Goal: Task Accomplishment & Management: Use online tool/utility

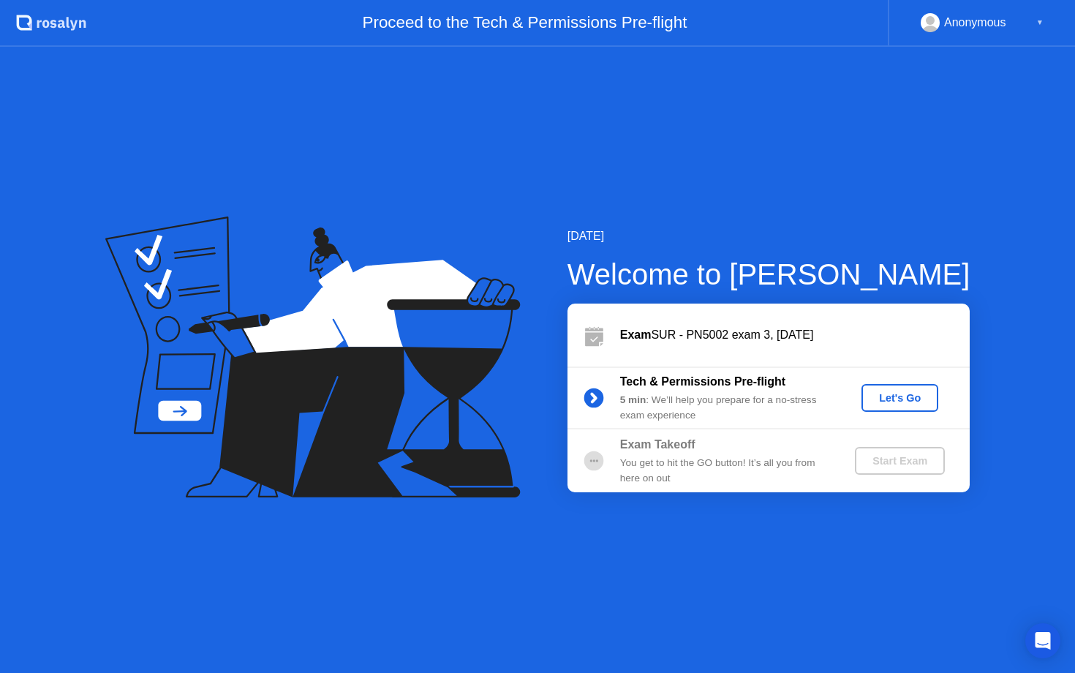
click at [904, 402] on div "Let's Go" at bounding box center [900, 398] width 65 height 12
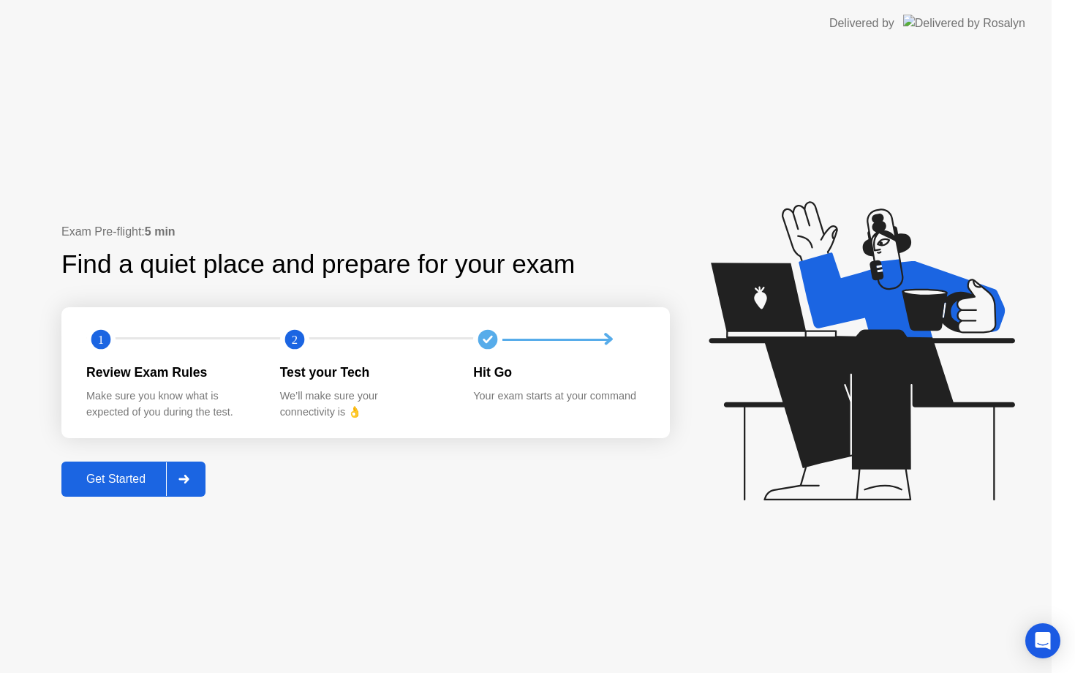
click at [884, 400] on icon at bounding box center [862, 350] width 306 height 299
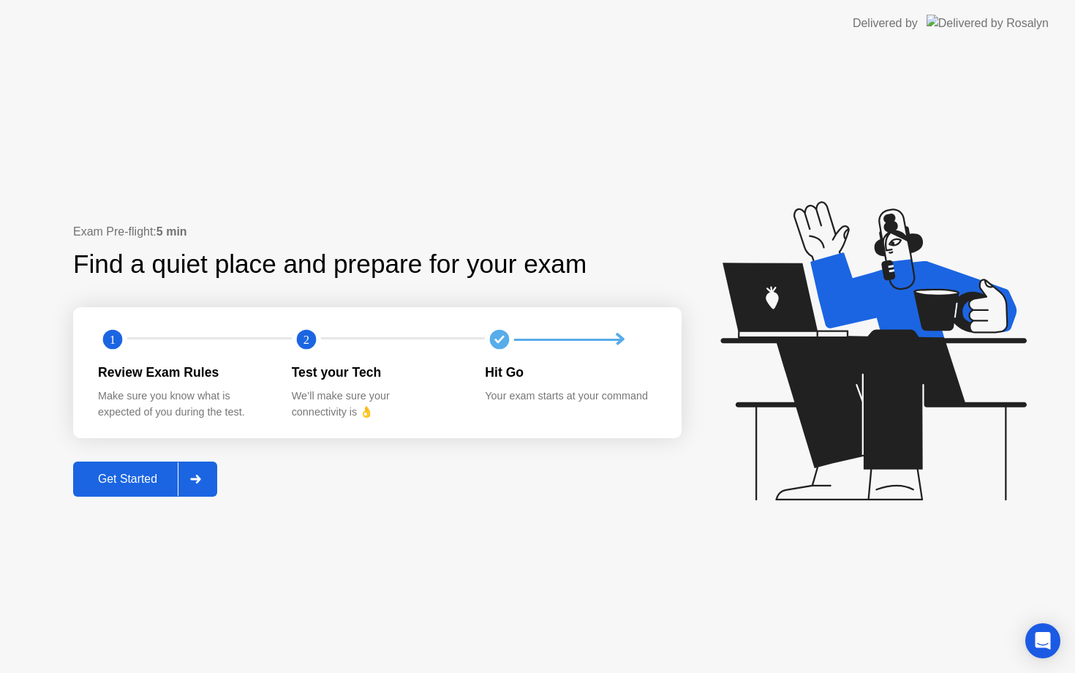
click at [149, 493] on button "Get Started" at bounding box center [145, 479] width 144 height 35
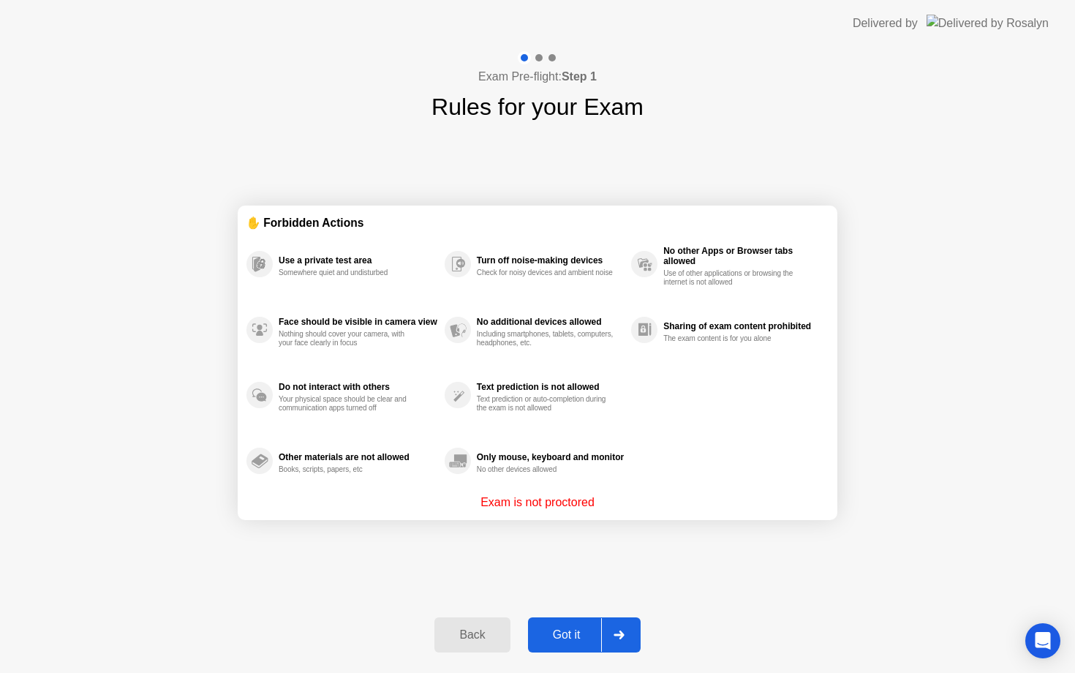
click at [587, 625] on button "Got it" at bounding box center [584, 634] width 113 height 35
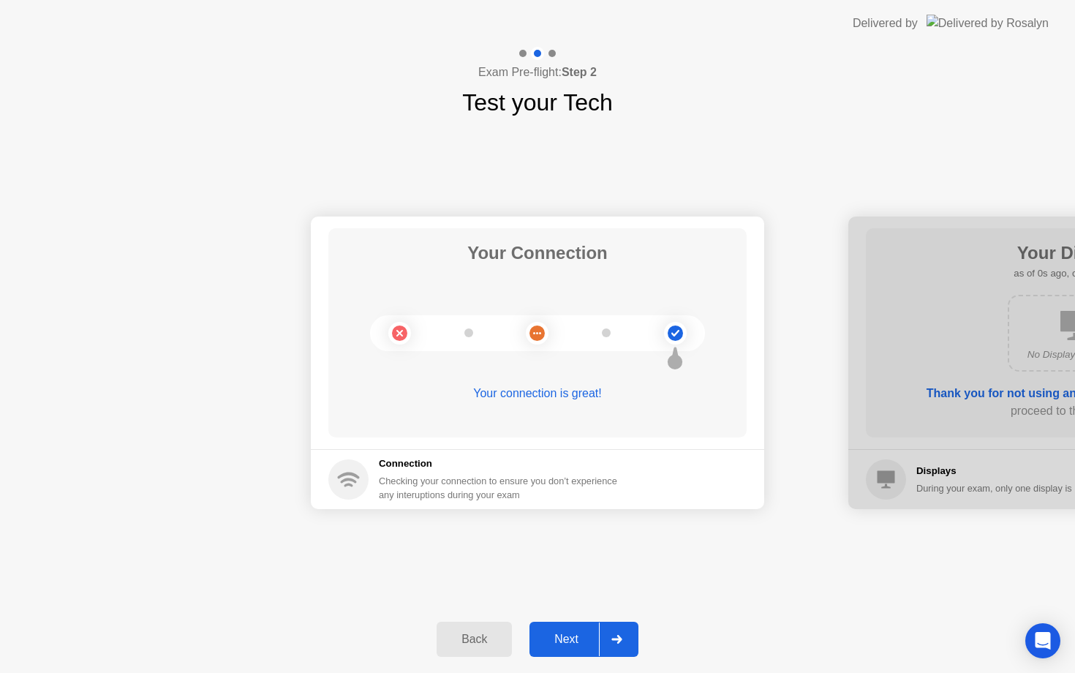
click at [587, 643] on div "Next" at bounding box center [566, 639] width 65 height 13
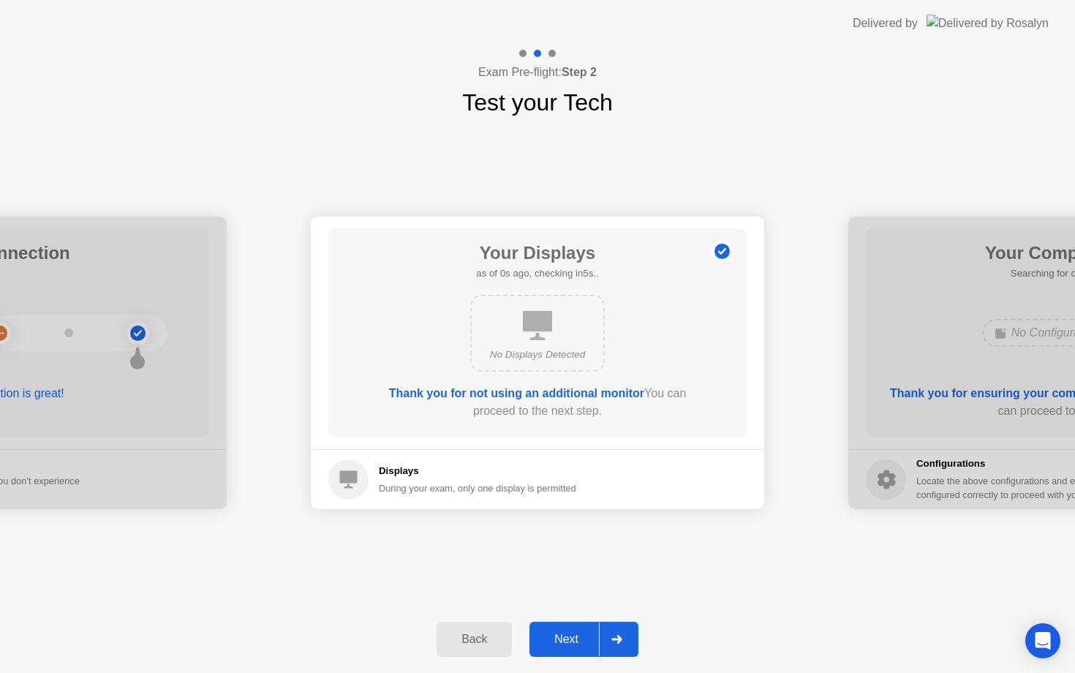
click at [587, 643] on div "Next" at bounding box center [566, 639] width 65 height 13
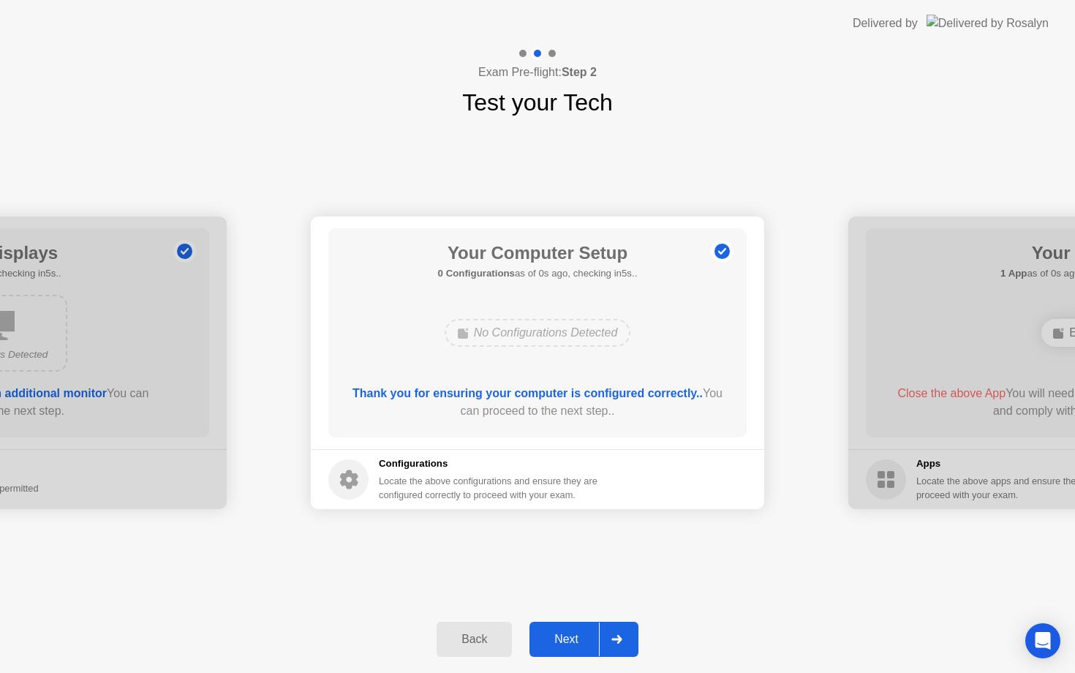
click at [587, 643] on div "Next" at bounding box center [566, 639] width 65 height 13
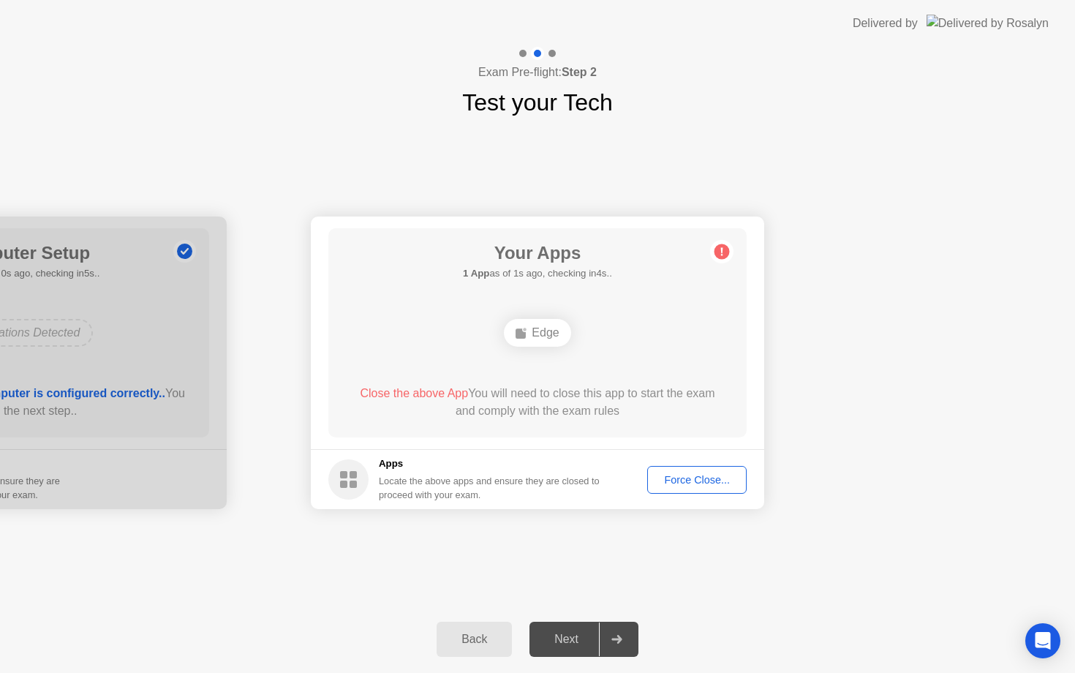
click at [694, 489] on button "Force Close..." at bounding box center [696, 480] width 99 height 28
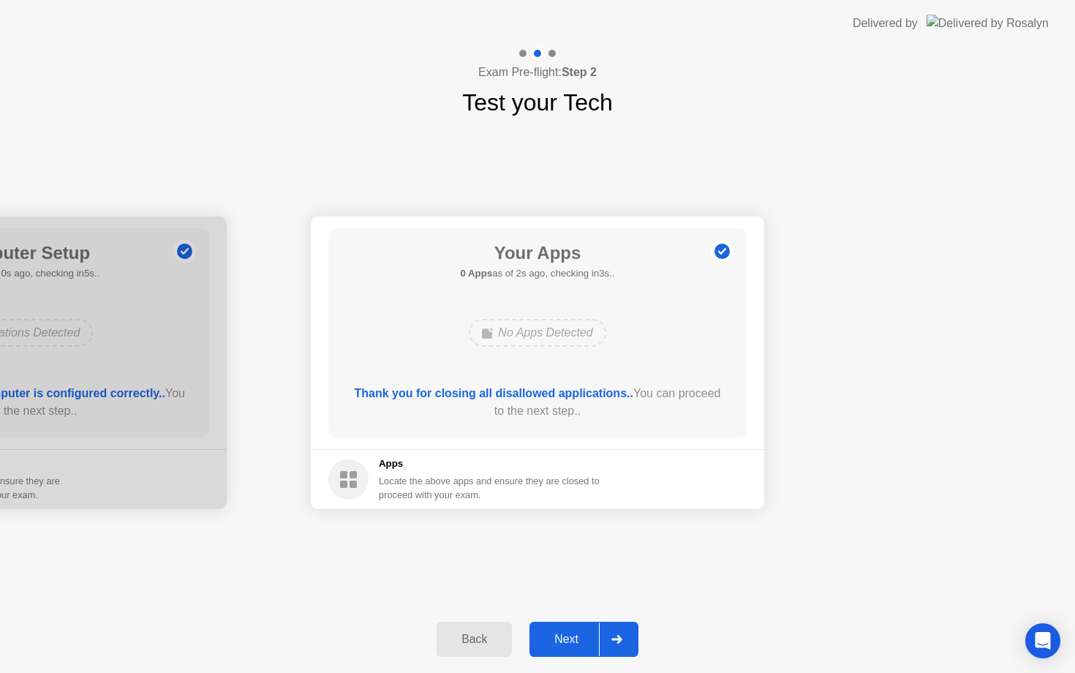
click at [569, 636] on div "Next" at bounding box center [566, 639] width 65 height 13
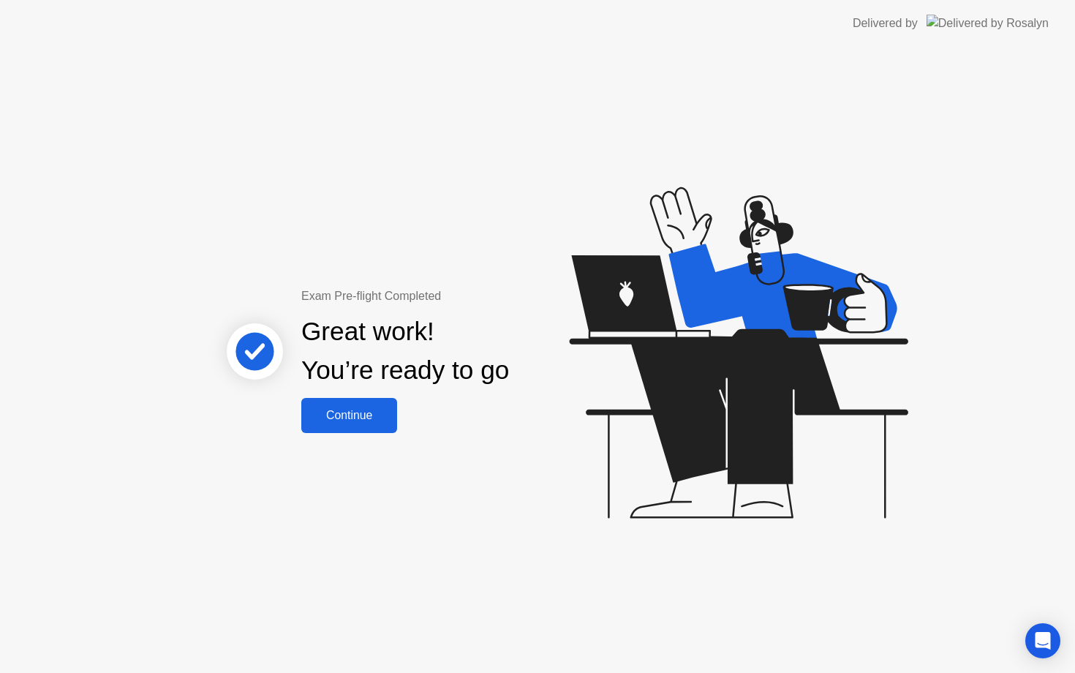
click at [358, 434] on div "Exam Pre-flight Completed Great work! You’re ready to go Continue" at bounding box center [537, 360] width 1075 height 626
click at [361, 413] on div "Continue" at bounding box center [349, 415] width 87 height 13
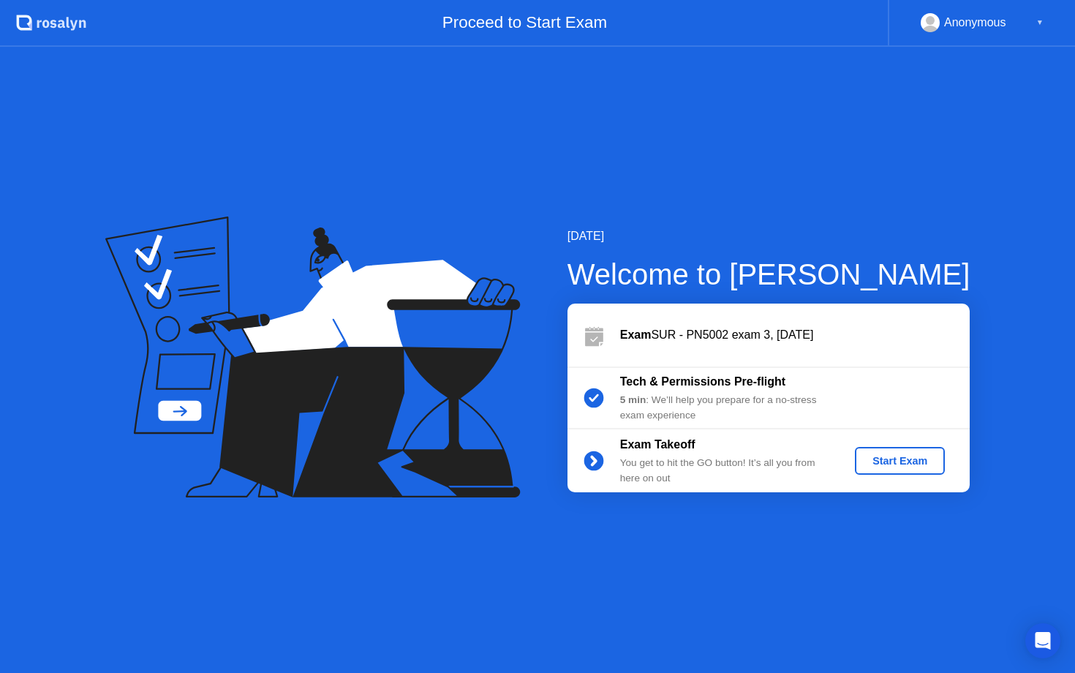
click at [917, 458] on div "Start Exam" at bounding box center [900, 461] width 78 height 12
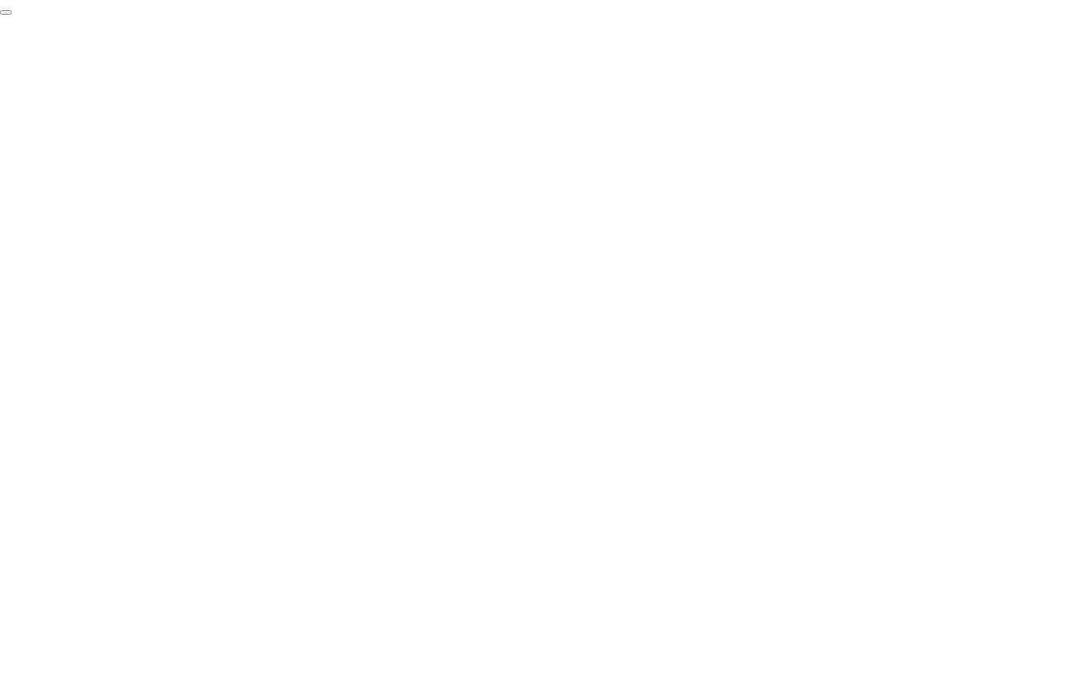
click div "End Proctoring Session"
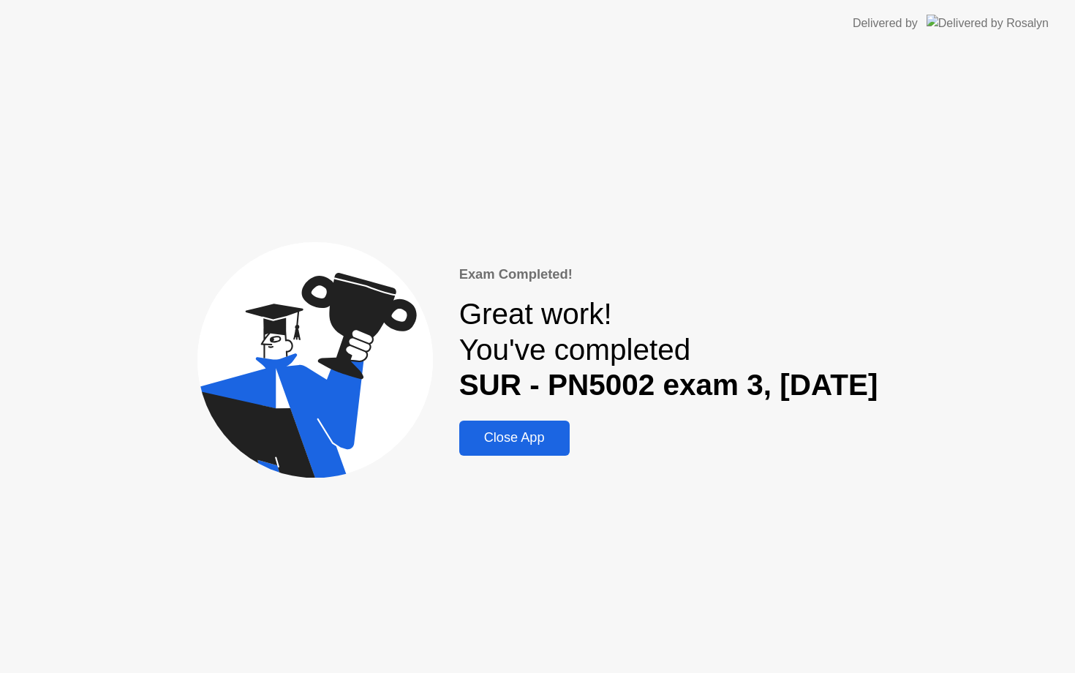
click at [478, 432] on div "Close App" at bounding box center [515, 437] width 102 height 15
